Goal: Transaction & Acquisition: Obtain resource

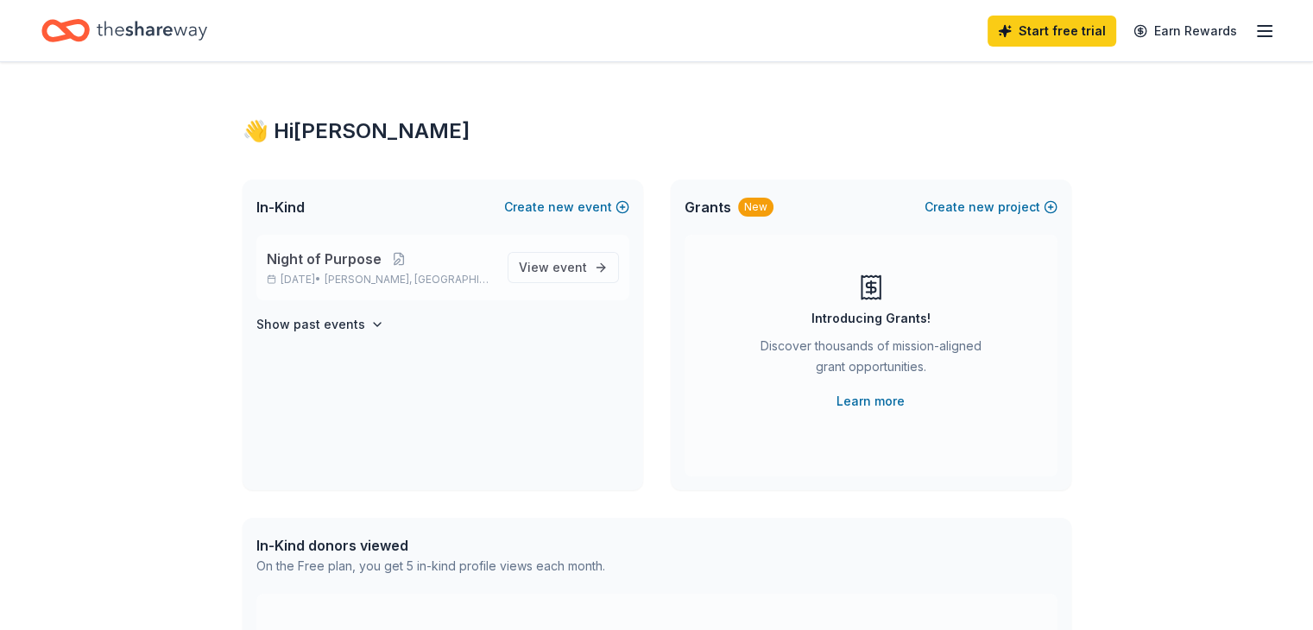
click at [331, 262] on span "Night of Purpose" at bounding box center [324, 259] width 115 height 21
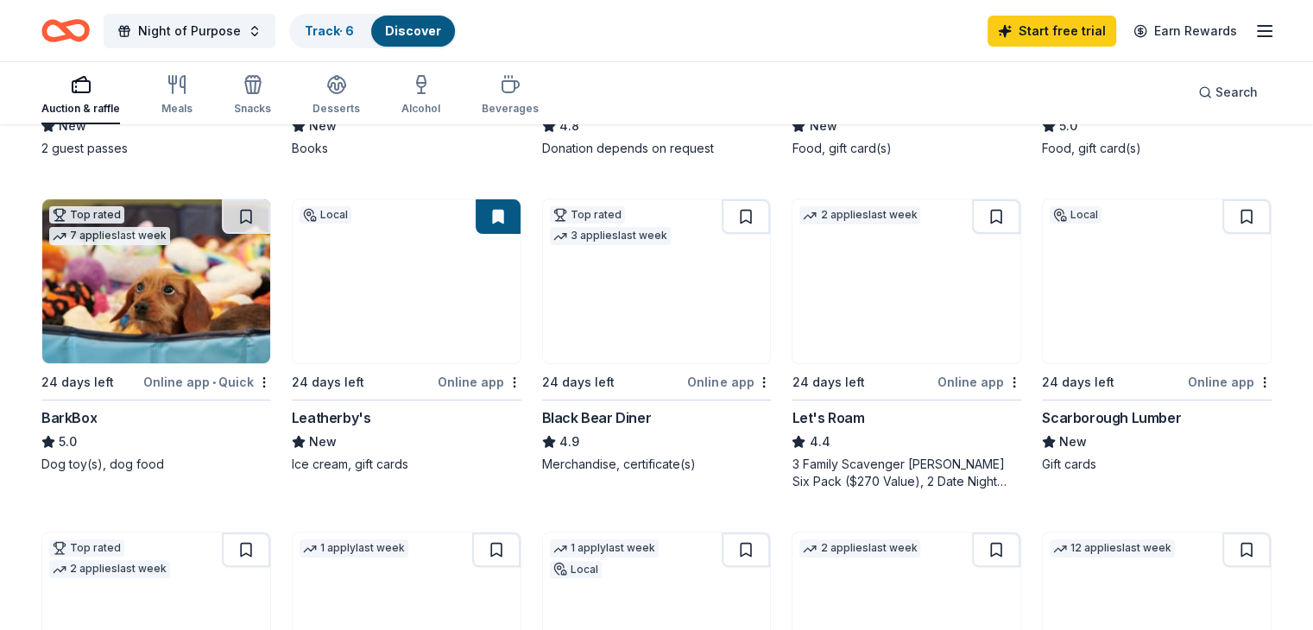
scroll to position [441, 0]
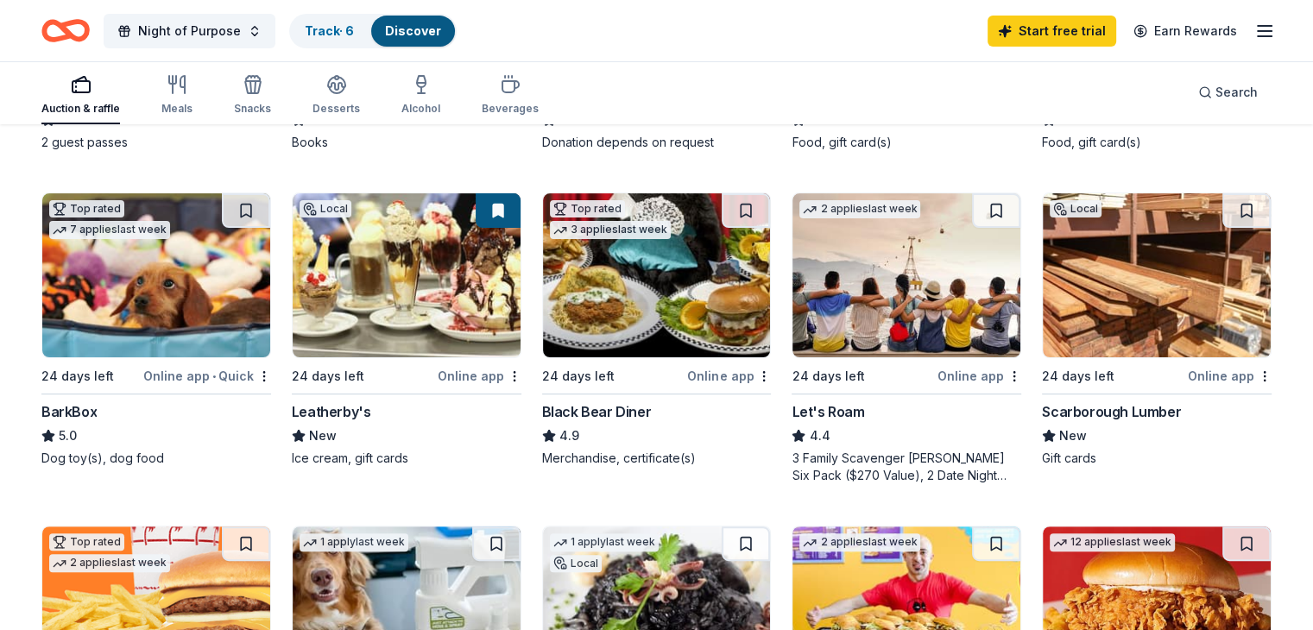
click at [408, 334] on img at bounding box center [407, 275] width 228 height 164
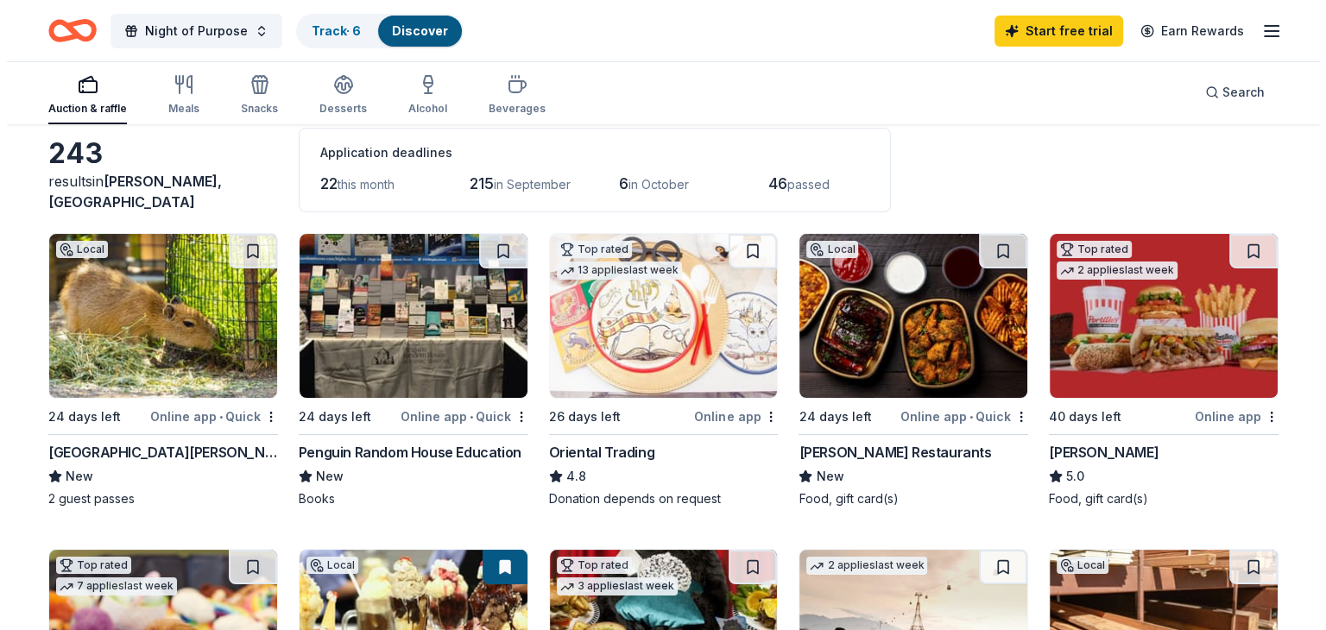
scroll to position [0, 0]
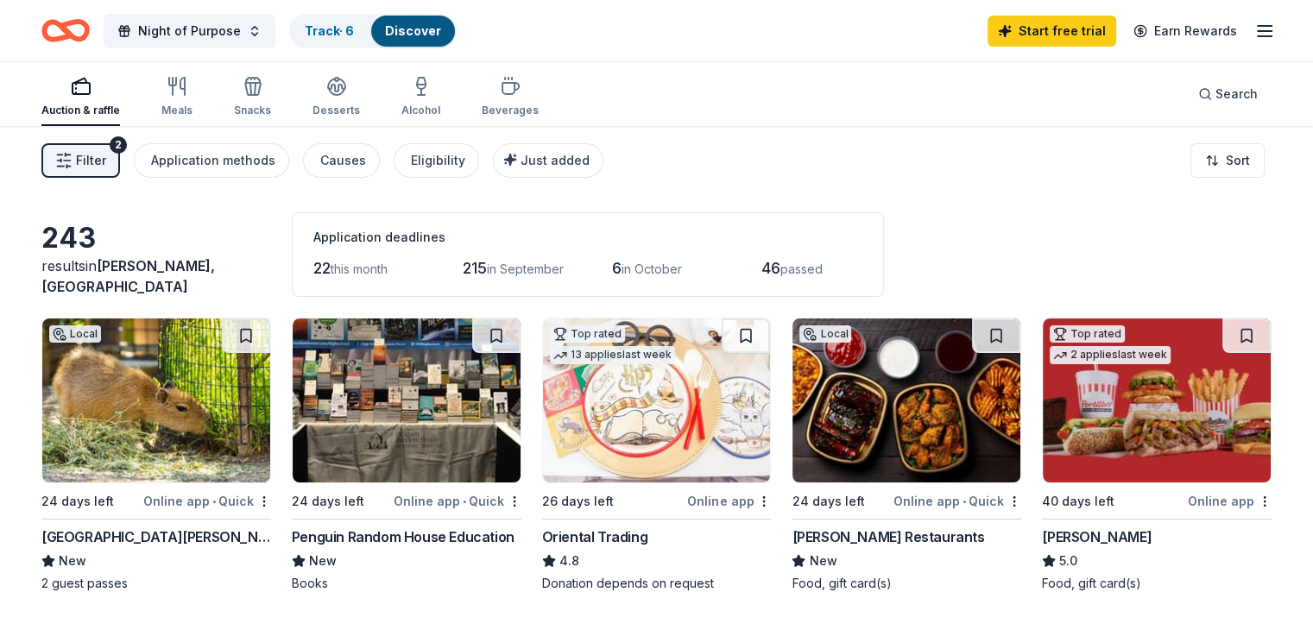
click at [105, 148] on button "Filter 2" at bounding box center [80, 160] width 79 height 35
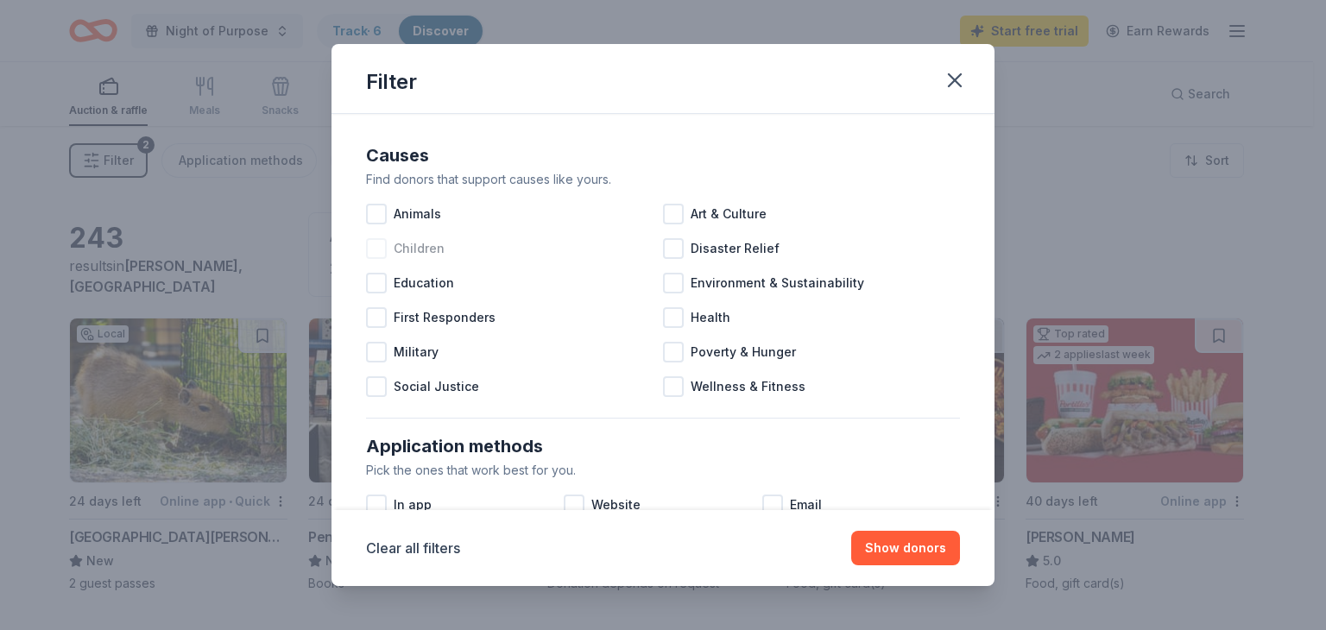
click at [383, 247] on div at bounding box center [376, 248] width 21 height 21
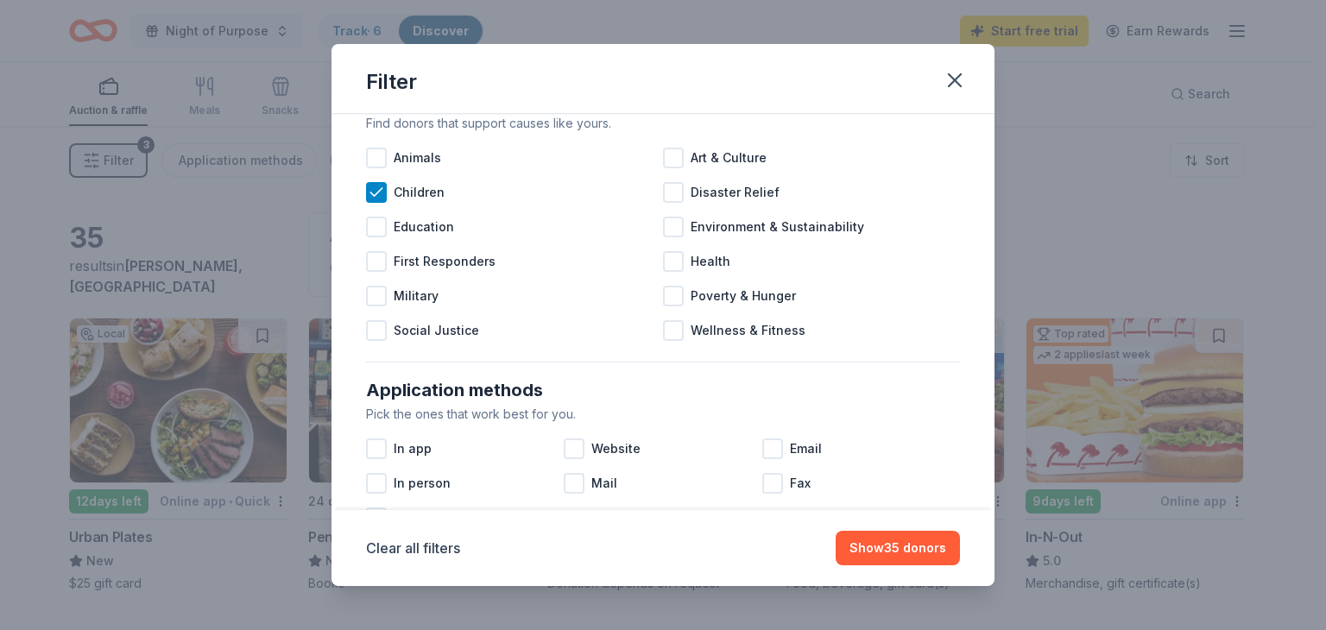
scroll to position [52, 0]
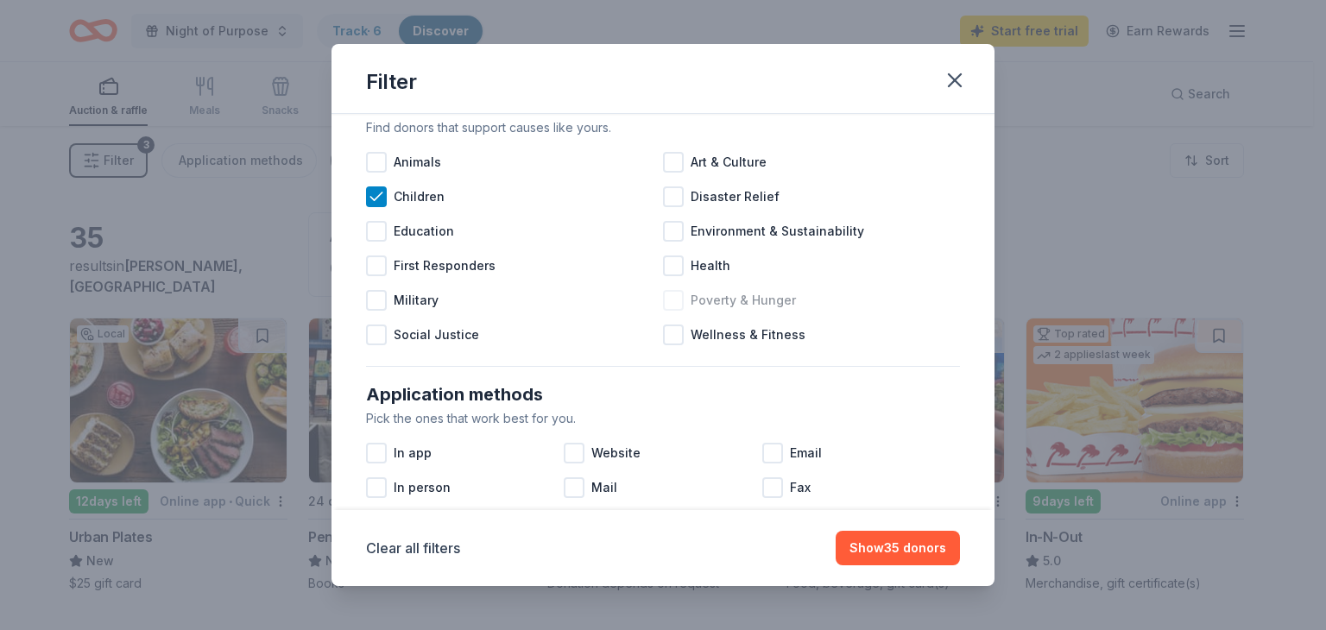
click at [663, 294] on div at bounding box center [673, 300] width 21 height 21
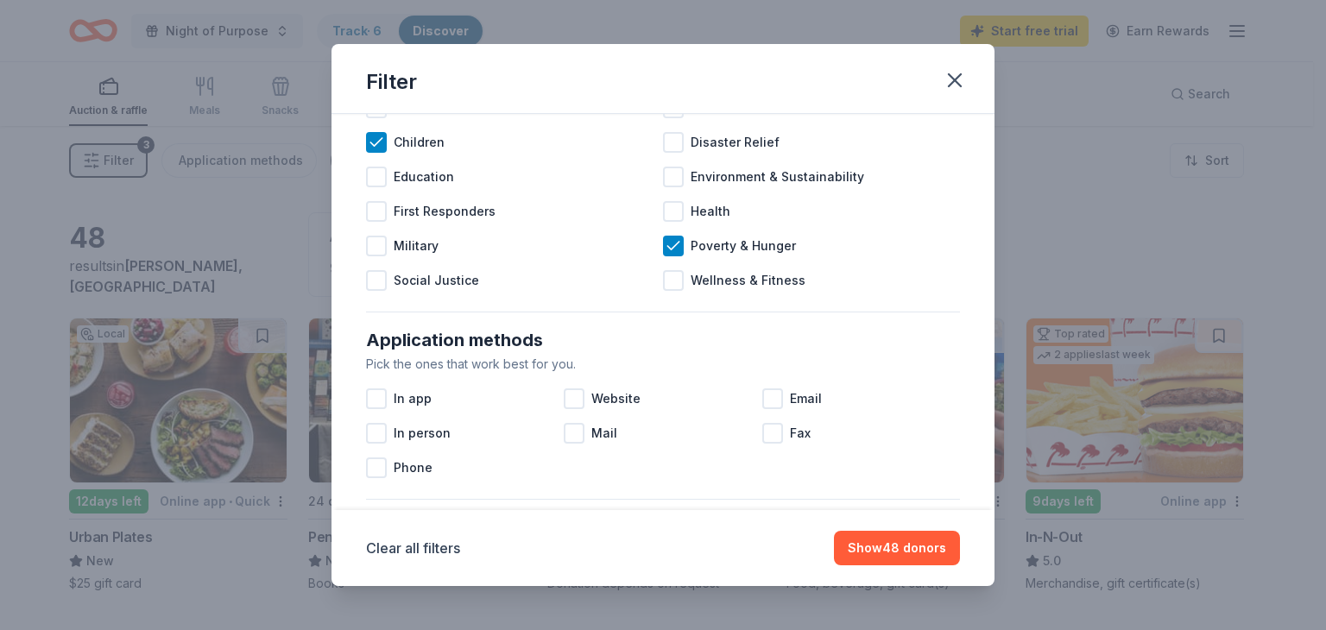
scroll to position [110, 0]
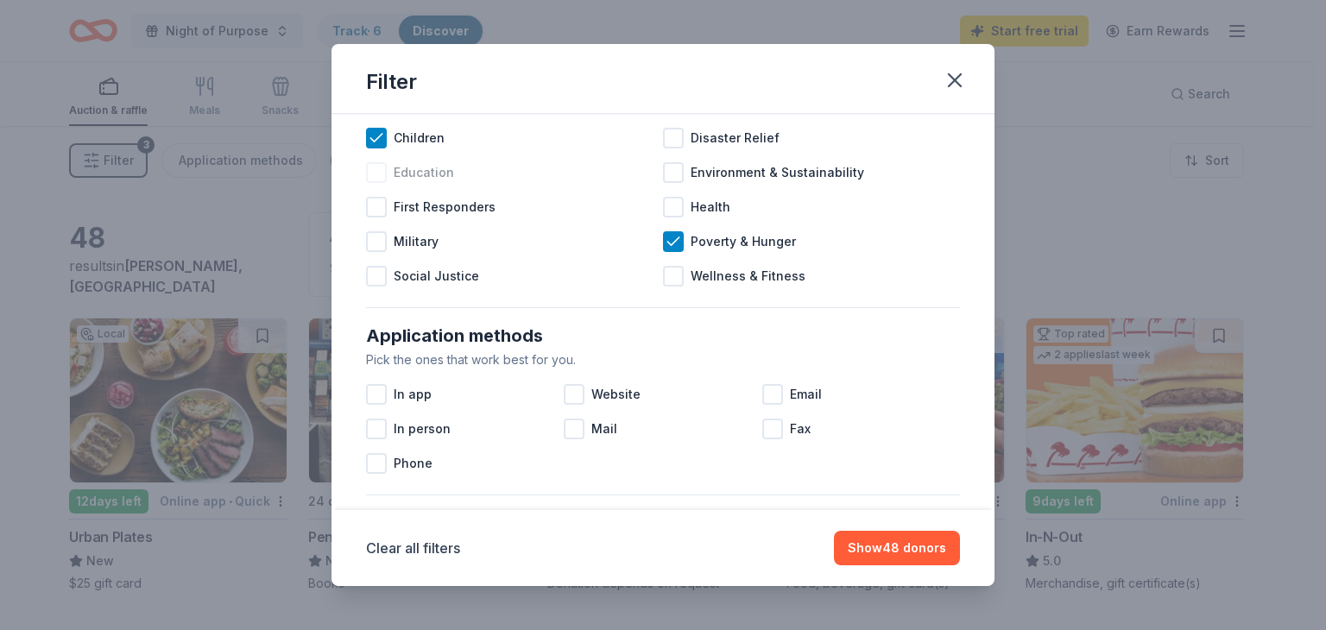
click at [376, 170] on div at bounding box center [376, 172] width 21 height 21
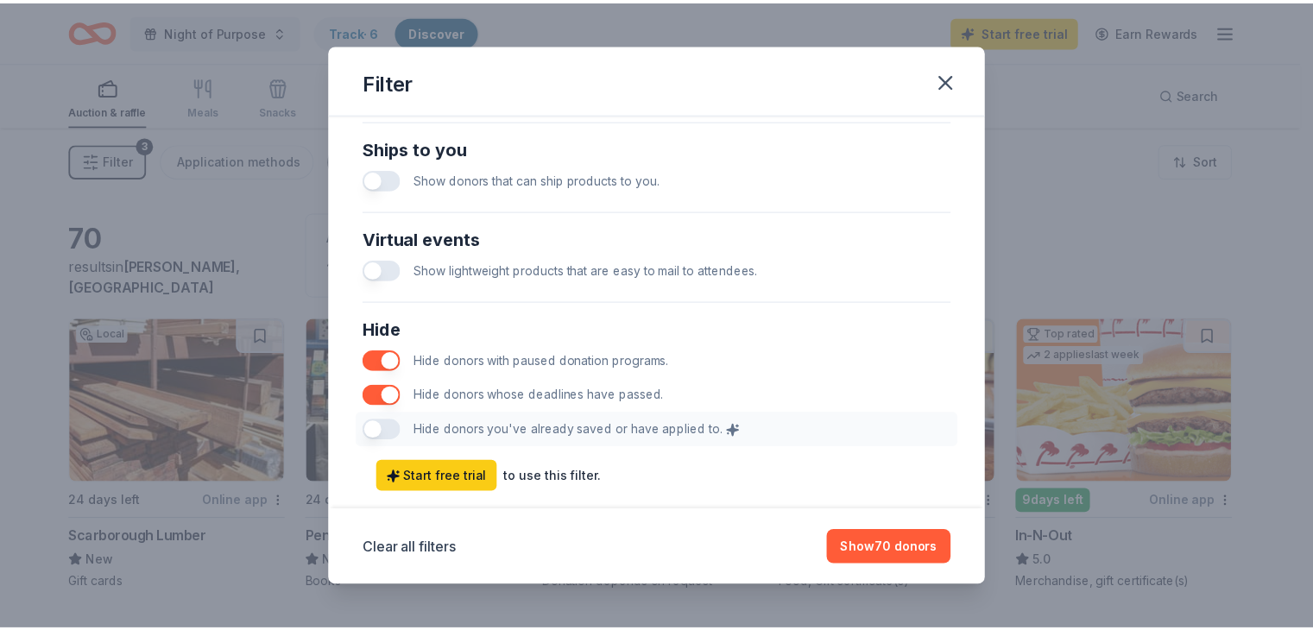
scroll to position [857, 0]
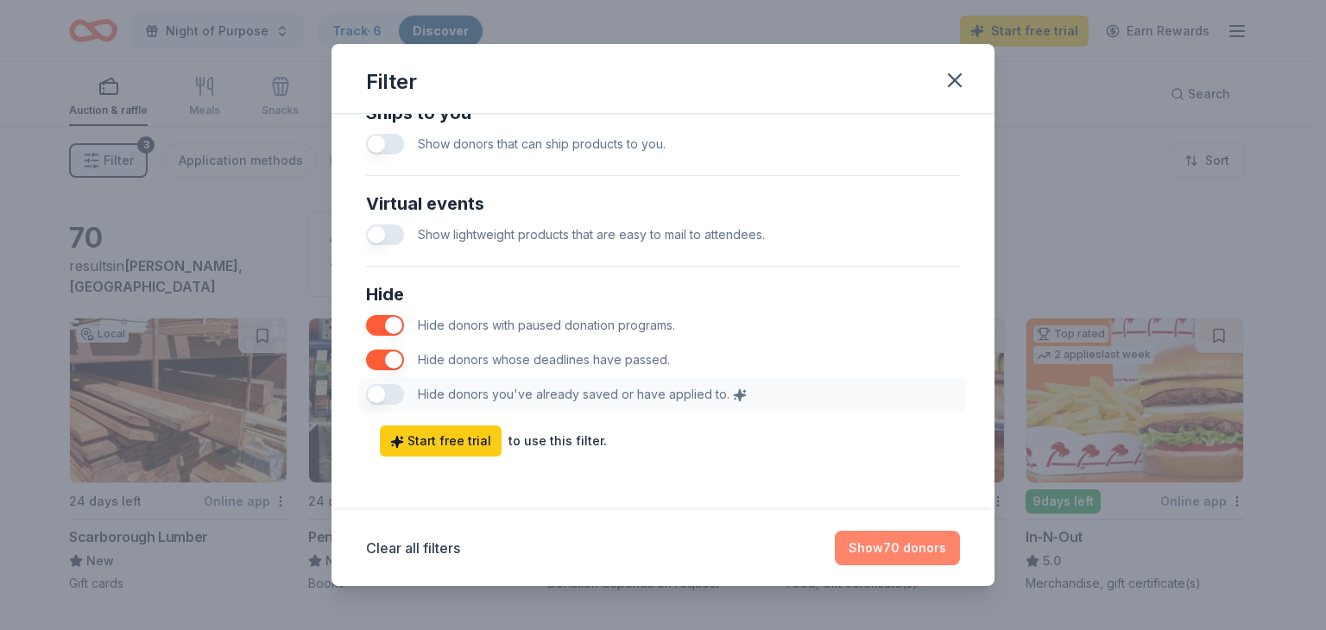
click at [902, 545] on button "Show 70 donors" at bounding box center [897, 548] width 125 height 35
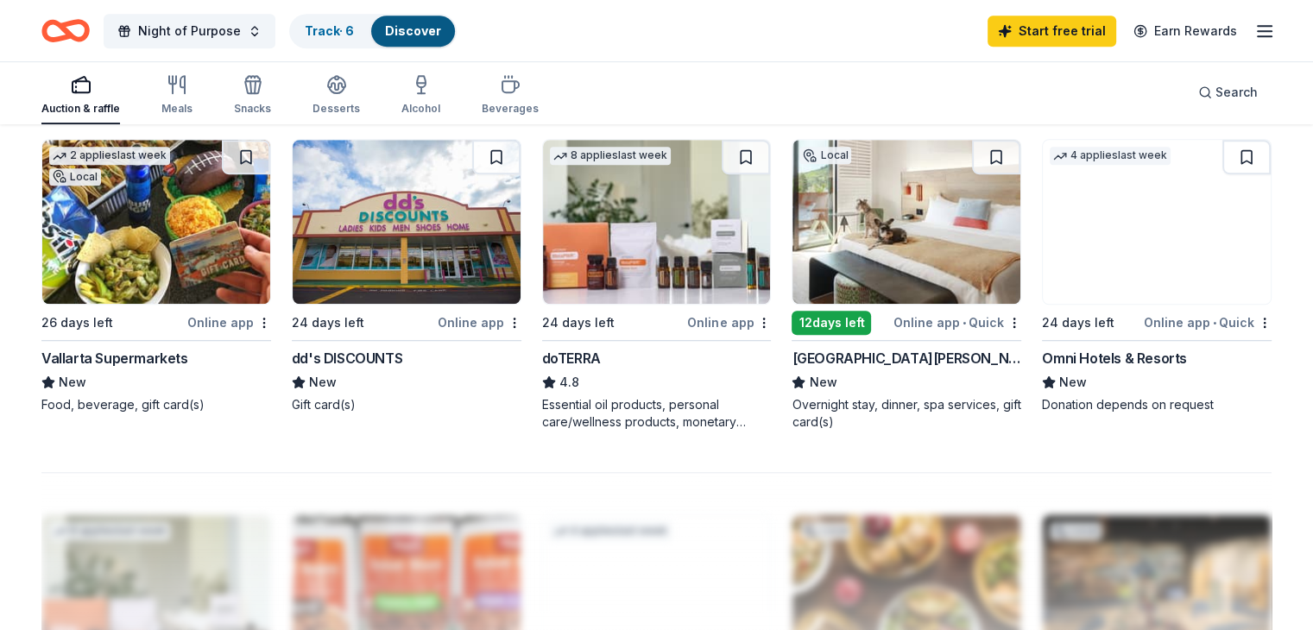
scroll to position [1172, 0]
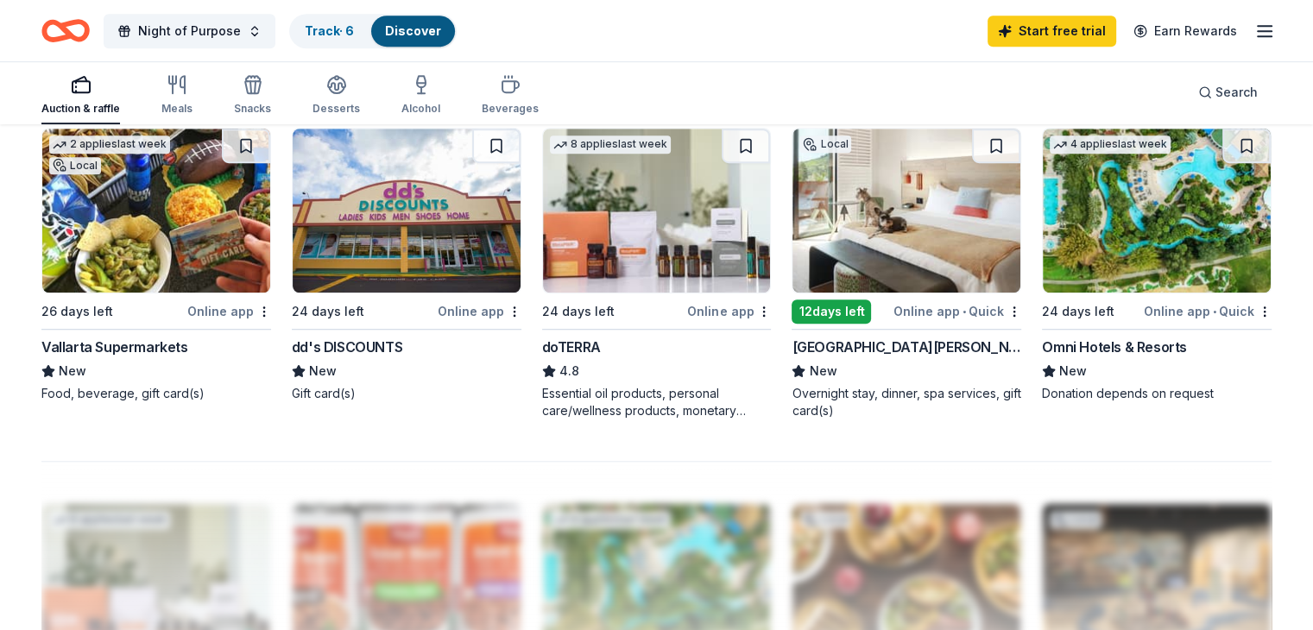
click at [653, 253] on img at bounding box center [657, 211] width 228 height 164
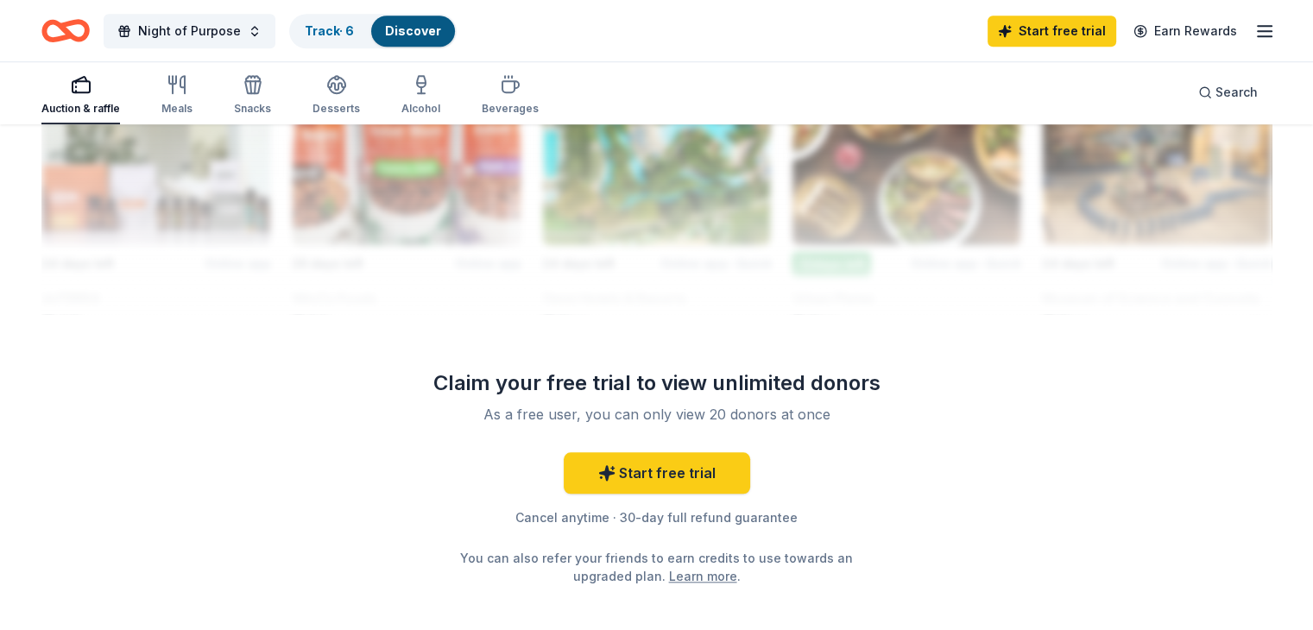
scroll to position [1693, 0]
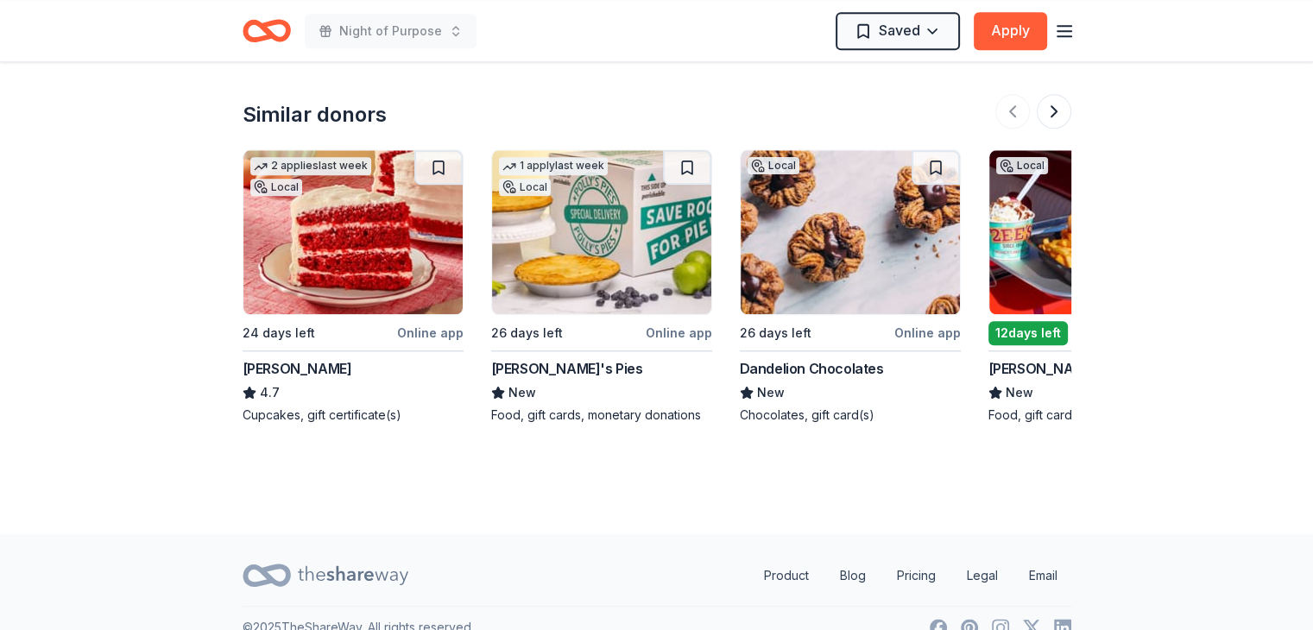
scroll to position [1855, 0]
